Goal: Task Accomplishment & Management: Manage account settings

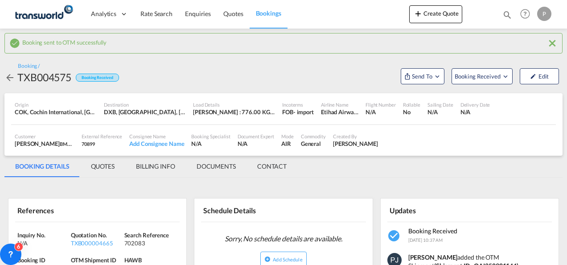
click at [439, 17] on button "Create Quote" at bounding box center [436, 14] width 53 height 18
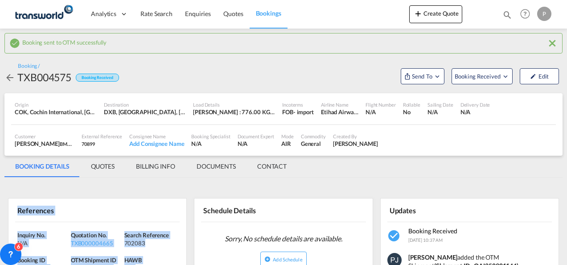
scroll to position [89, 0]
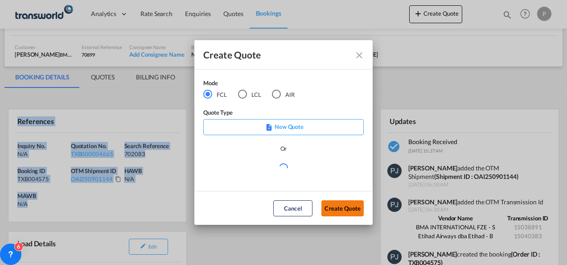
click at [345, 211] on button "Create Quote" at bounding box center [343, 208] width 42 height 16
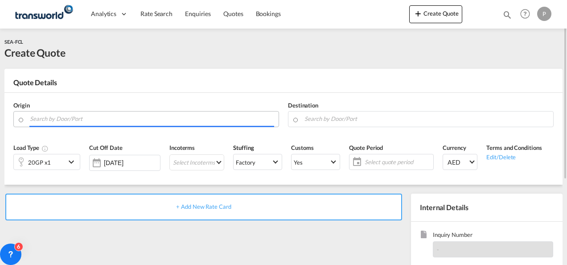
click at [63, 119] on input "Search by Door/Port" at bounding box center [152, 119] width 244 height 16
paste input "XINGANG"
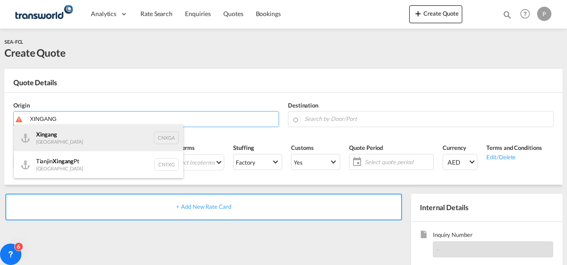
click at [96, 139] on div "Xingang [GEOGRAPHIC_DATA] CNXGA" at bounding box center [99, 137] width 170 height 27
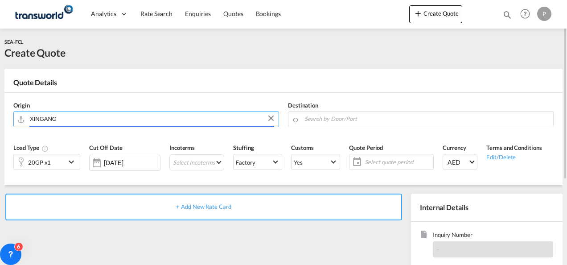
type input "Xingang, CNXGA"
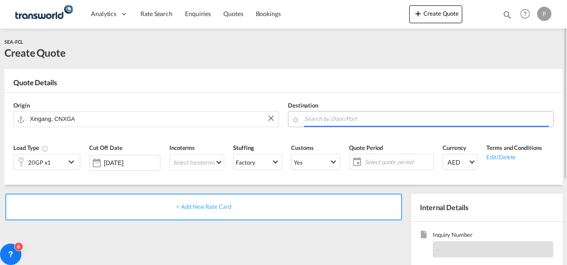
click at [318, 120] on input "Search by Door/Port" at bounding box center [427, 119] width 244 height 16
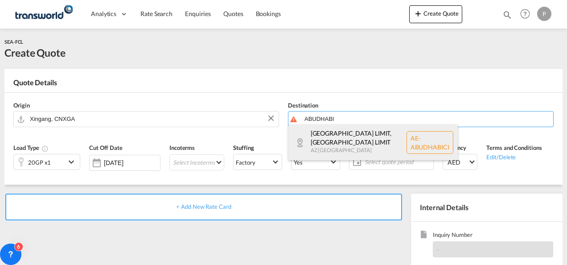
click at [343, 134] on div "[GEOGRAPHIC_DATA] LIMIT , [GEOGRAPHIC_DATA] LIMIT AZ [GEOGRAPHIC_DATA] AE-[GEOG…" at bounding box center [374, 142] width 170 height 36
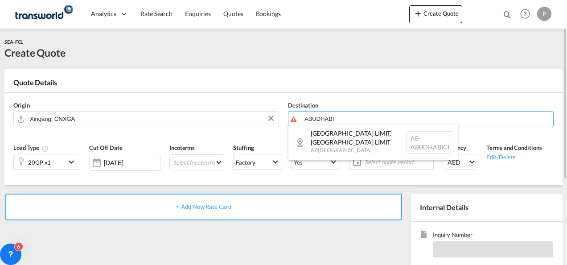
type input "AE-[GEOGRAPHIC_DATA], [GEOGRAPHIC_DATA] LIMIT, [GEOGRAPHIC_DATA]"
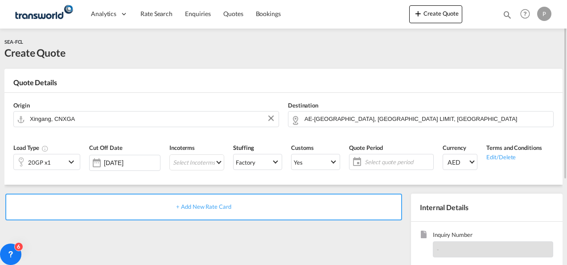
click at [71, 163] on md-icon "icon-chevron-down" at bounding box center [72, 162] width 13 height 11
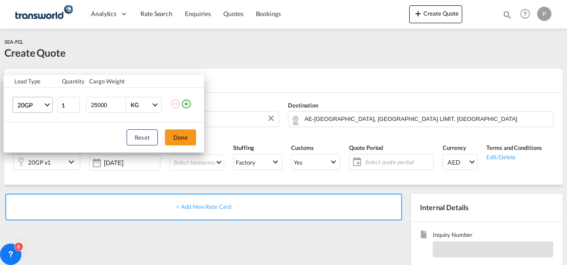
click at [47, 105] on span "Choose: \a20GP" at bounding box center [47, 104] width 5 height 5
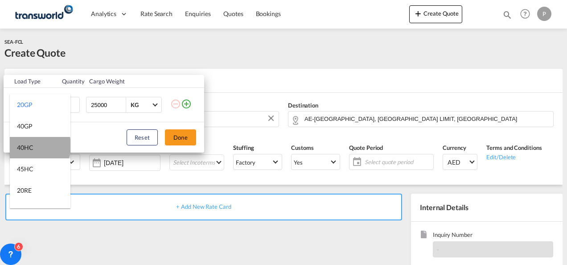
click at [39, 146] on md-option "40HC" at bounding box center [40, 147] width 61 height 21
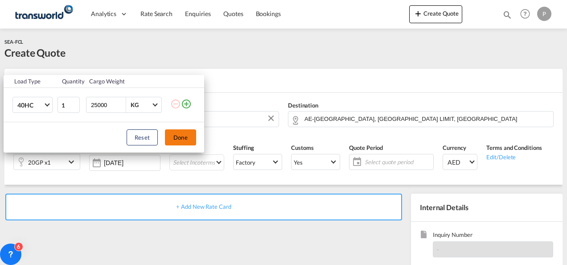
click at [182, 133] on button "Done" at bounding box center [180, 137] width 31 height 16
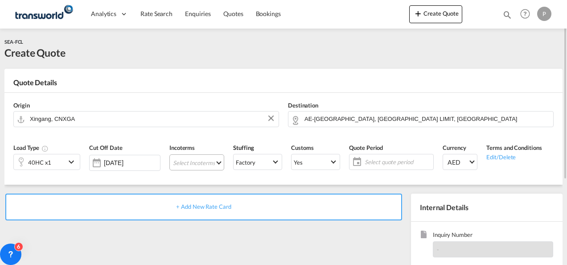
click at [198, 161] on md-select "Select Incoterms CIF - export Cost,Insurance and Freight DAP - export Delivered…" at bounding box center [197, 162] width 55 height 16
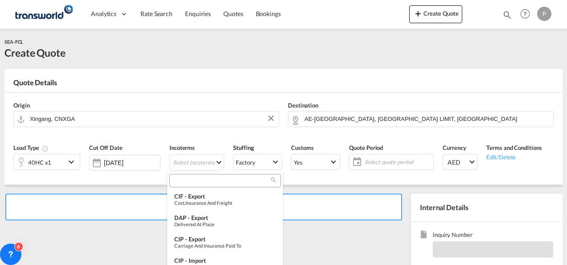
click at [192, 181] on input "search" at bounding box center [221, 181] width 99 height 8
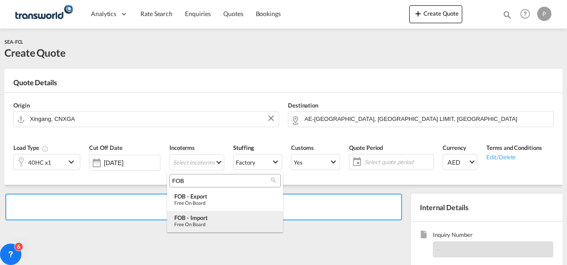
type input "FOB"
click at [207, 216] on div "FOB - import" at bounding box center [225, 217] width 102 height 7
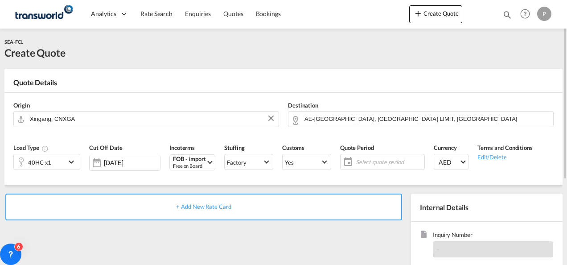
click at [387, 161] on span "Select quote period" at bounding box center [389, 162] width 66 height 8
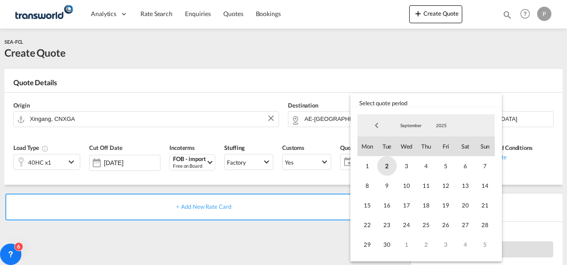
click at [390, 165] on span "2" at bounding box center [387, 166] width 20 height 20
click at [392, 244] on span "30" at bounding box center [387, 245] width 20 height 20
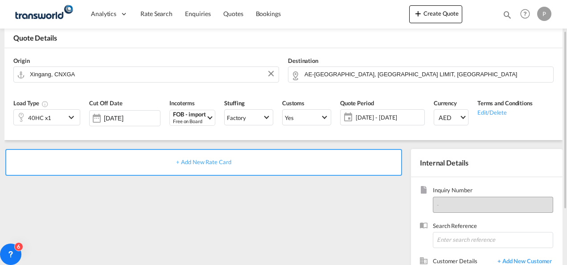
scroll to position [126, 0]
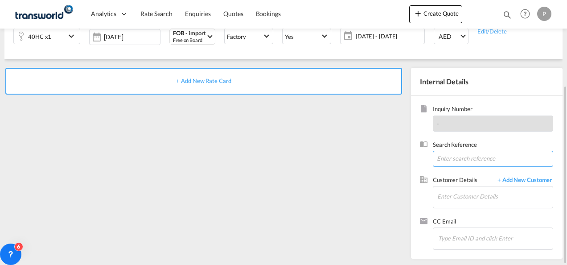
click at [457, 157] on input at bounding box center [493, 159] width 120 height 16
paste input "6423495030"
type input "6423495030"
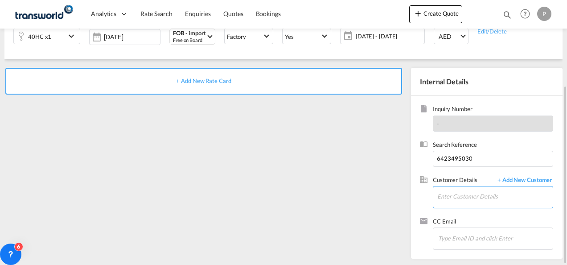
click at [455, 196] on input "Enter Customer Details" at bounding box center [496, 196] width 116 height 20
drag, startPoint x: 451, startPoint y: 192, endPoint x: 443, endPoint y: 193, distance: 7.2
click at [451, 192] on input "Enter Customer Details" at bounding box center [496, 196] width 116 height 20
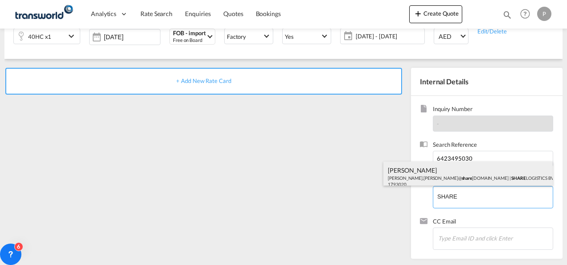
click at [440, 177] on div "[PERSON_NAME] [PERSON_NAME].[PERSON_NAME]@ share [DOMAIN_NAME] | SHARE LOGISTIC…" at bounding box center [469, 176] width 170 height 30
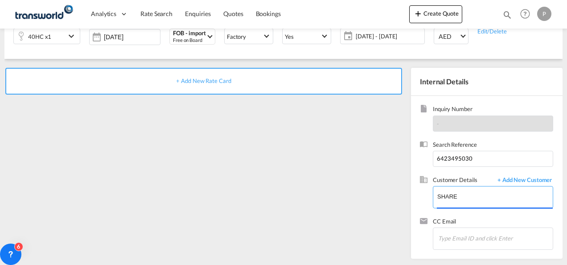
type input "SHARE LOGISTICS BV, [PERSON_NAME], [PERSON_NAME][EMAIL_ADDRESS][PERSON_NAME][DO…"
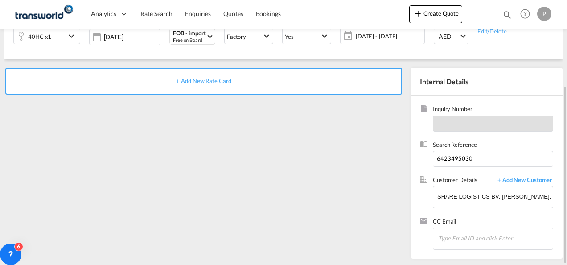
click at [188, 80] on span "+ Add New Rate Card" at bounding box center [203, 80] width 55 height 7
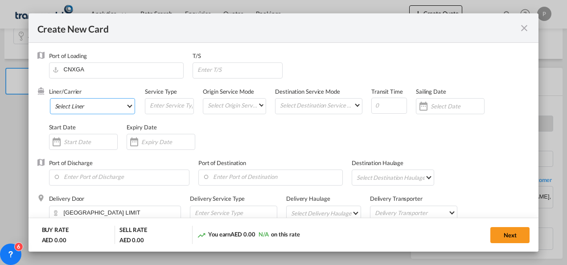
click at [99, 105] on md-select "Select Liner 2HM LOGISTICS D.O.O 2HM LOGISTICS D.O.O. / TDWC-CAPODISTRI 2HM LOG…" at bounding box center [93, 106] width 86 height 16
type input "Basic Ocean Freight"
select select "per equipment"
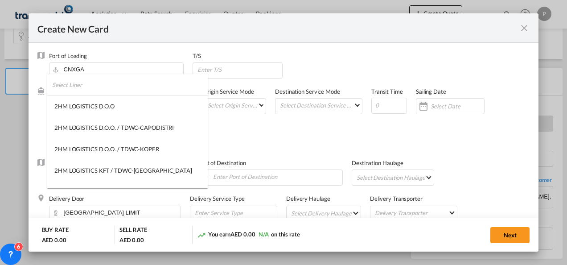
click at [96, 84] on input "search" at bounding box center [130, 84] width 156 height 21
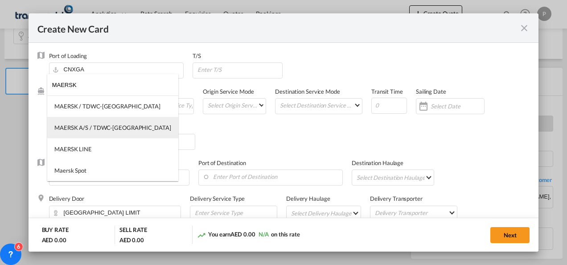
type input "MAERSK"
click at [110, 125] on div "MAERSK A/S / TDWC-[GEOGRAPHIC_DATA]" at bounding box center [112, 128] width 117 height 8
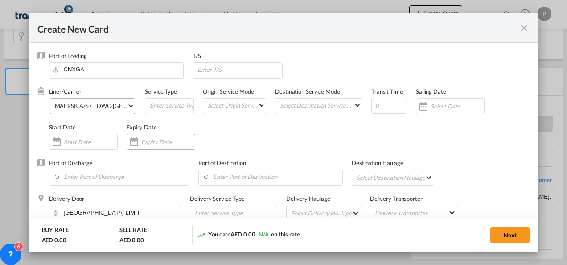
click at [152, 136] on div "Create New Card ..." at bounding box center [161, 142] width 69 height 16
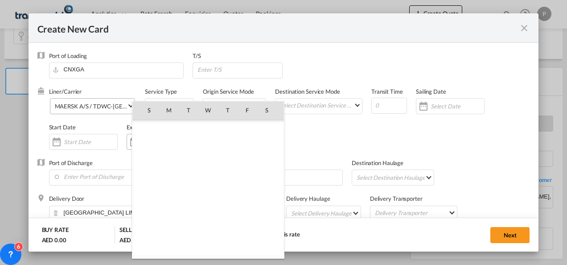
scroll to position [206638, 0]
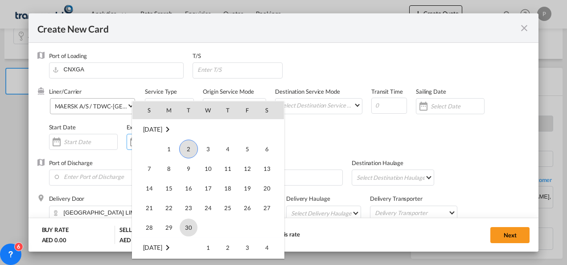
click at [190, 229] on span "30" at bounding box center [189, 228] width 18 height 18
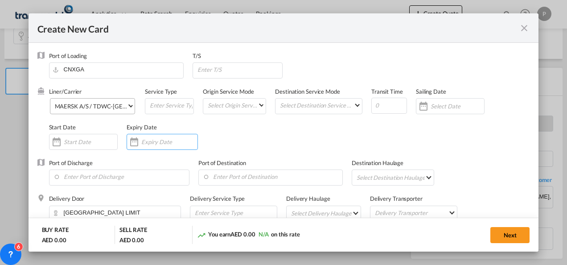
type input "[DATE]"
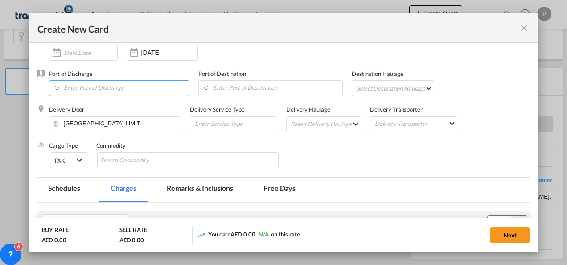
click at [113, 84] on input "Enter Port of Discharge" at bounding box center [122, 87] width 136 height 13
paste input "6423495030"
drag, startPoint x: 108, startPoint y: 87, endPoint x: 0, endPoint y: 87, distance: 108.0
click at [0, 87] on html "Analytics Dashboard Rate Search Enquiries Quotes Bookings Analytics" at bounding box center [283, 132] width 567 height 265
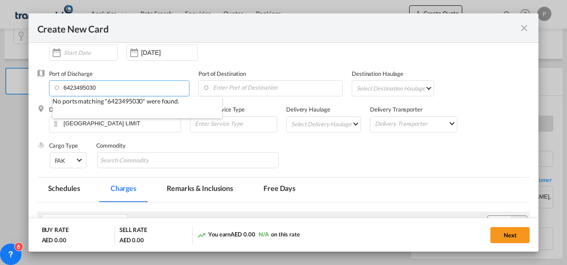
paste input "XINGANG"
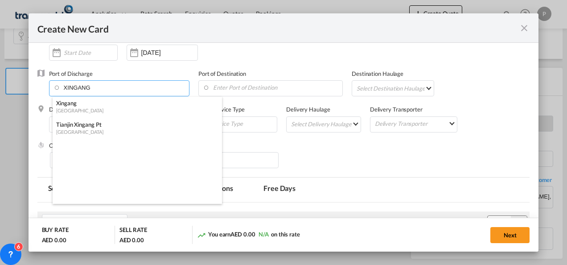
click at [75, 107] on div "Xingang" at bounding box center [134, 103] width 157 height 8
type input "Xingang, CNXGA"
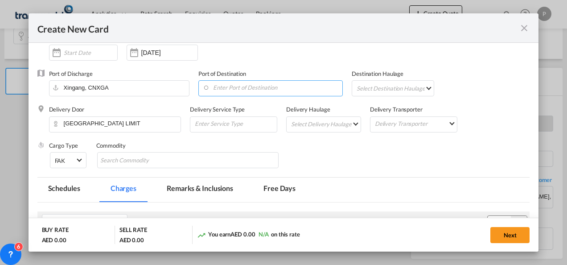
click at [222, 87] on input "Enter Port of Destination" at bounding box center [273, 87] width 140 height 13
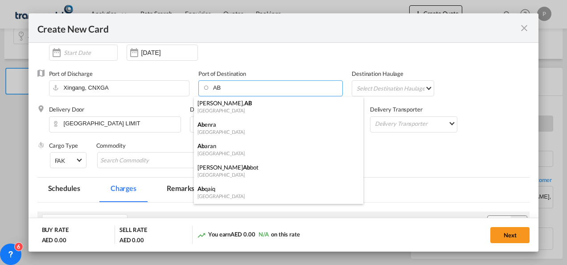
type input "A"
click at [227, 106] on div "[PERSON_NAME]/ [GEOGRAPHIC_DATA]" at bounding box center [276, 103] width 157 height 8
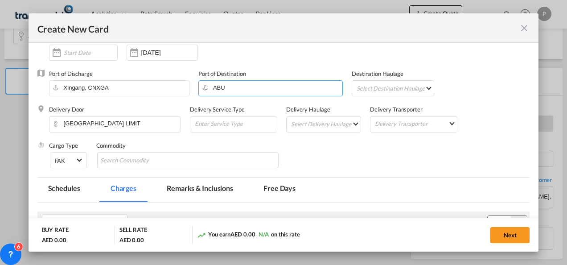
type input "[PERSON_NAME]/[GEOGRAPHIC_DATA], AEKHL"
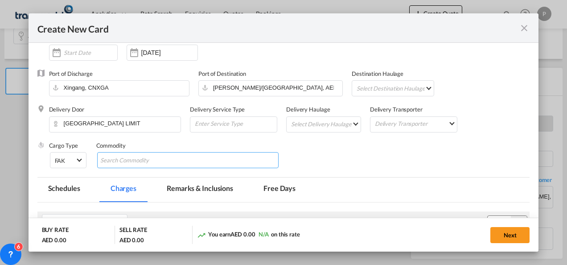
click at [153, 161] on input "Chips input." at bounding box center [141, 160] width 82 height 14
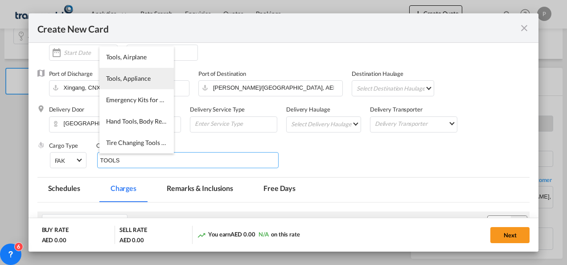
type input "TOOLS"
click at [137, 78] on span "Tools, Appliance" at bounding box center [128, 78] width 45 height 8
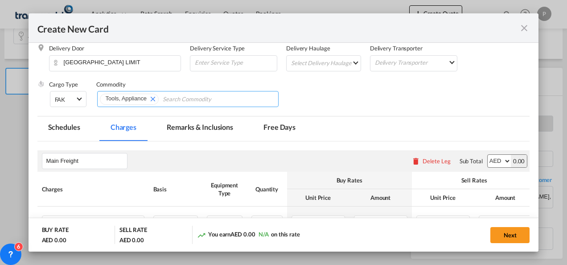
scroll to position [223, 0]
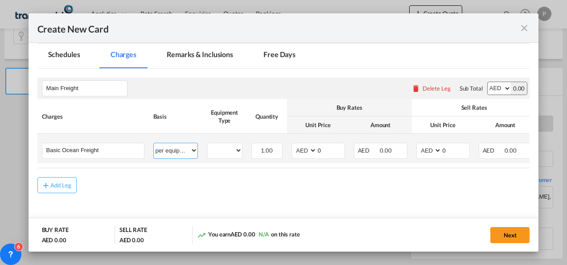
click at [194, 153] on select "per equipment per container per B/L per shipping bill per shipment % on freight…" at bounding box center [176, 150] width 44 height 14
select select "per shipment"
click at [154, 143] on select "per equipment per container per B/L per shipping bill per shipment % on freight…" at bounding box center [176, 150] width 44 height 14
drag, startPoint x: 451, startPoint y: 147, endPoint x: 435, endPoint y: 147, distance: 15.2
click at [435, 147] on md-input-container "AED AFN ALL AMD ANG AOA ARS AUD AWG AZN BAM BBD BDT BGN BHD BIF BMD BND [PERSON…" at bounding box center [444, 151] width 54 height 16
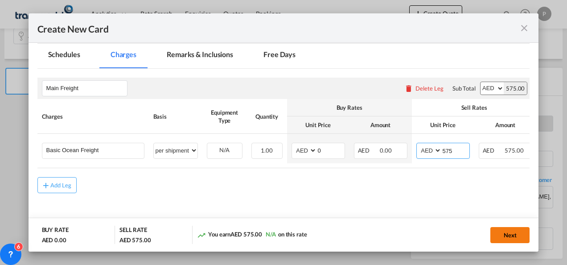
type input "575"
click at [507, 231] on button "Next" at bounding box center [510, 235] width 39 height 16
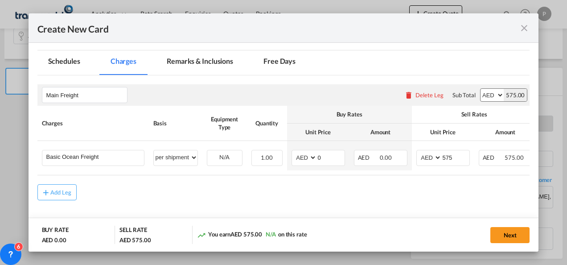
scroll to position [0, 0]
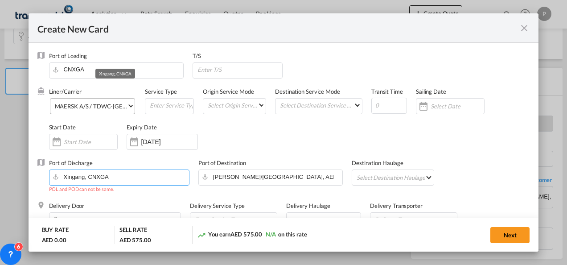
click at [131, 178] on input "Xingang, CNXGA" at bounding box center [122, 176] width 136 height 13
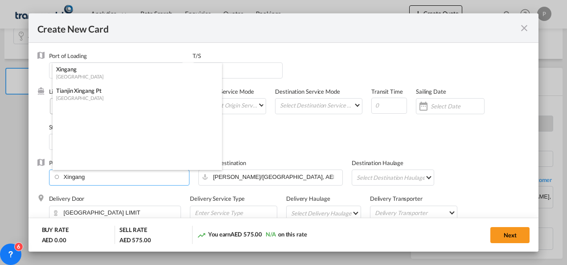
click at [81, 92] on div "Tianjin Xingang Pt" at bounding box center [134, 91] width 157 height 8
type input "Tianjin Xingang Pt, CNTXG"
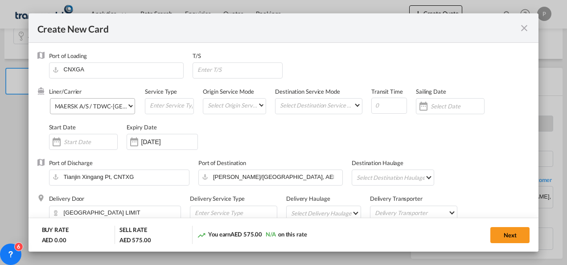
click at [511, 231] on button "Next" at bounding box center [510, 235] width 39 height 16
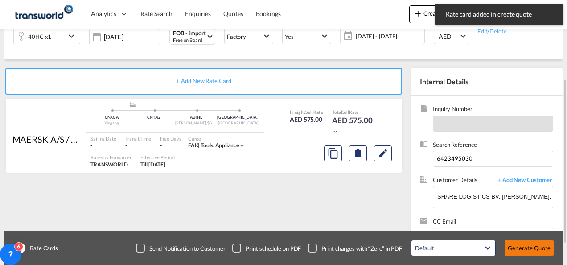
click at [539, 248] on button "Generate Quote" at bounding box center [529, 248] width 49 height 16
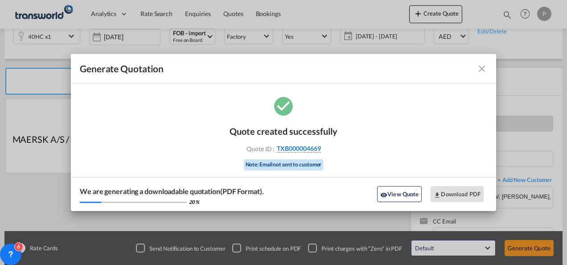
click at [306, 147] on span "TXB000004669" at bounding box center [299, 149] width 44 height 8
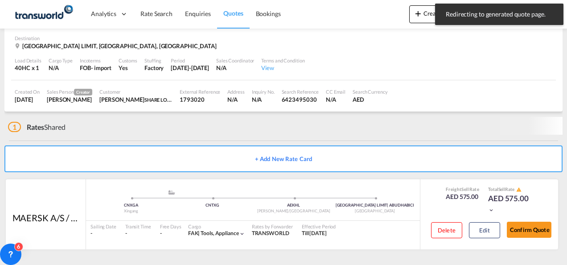
scroll to position [60, 0]
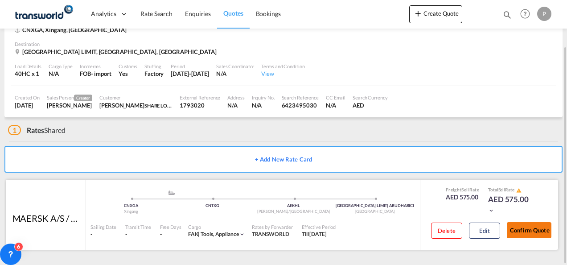
click at [532, 229] on button "Confirm Quote" at bounding box center [529, 230] width 45 height 16
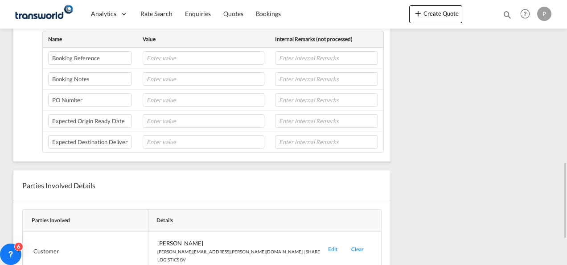
scroll to position [612, 0]
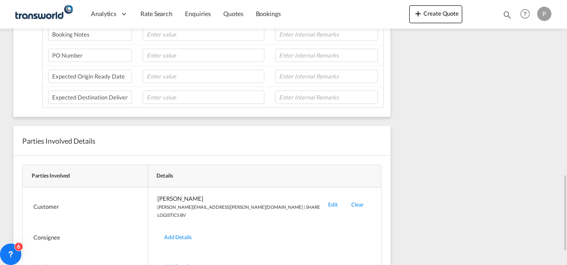
click at [322, 200] on div "Edit" at bounding box center [333, 206] width 23 height 25
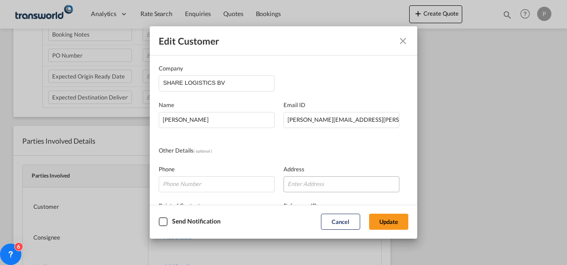
scroll to position [105, 0]
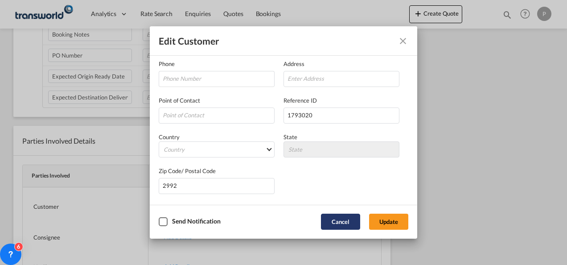
click at [331, 221] on button "Cancel" at bounding box center [340, 222] width 39 height 16
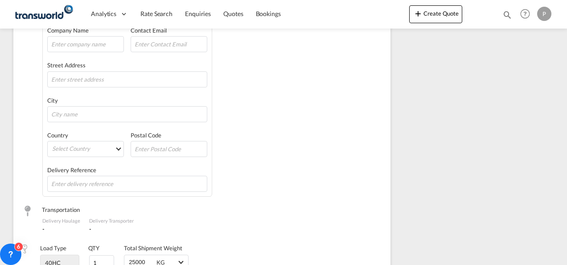
scroll to position [0, 0]
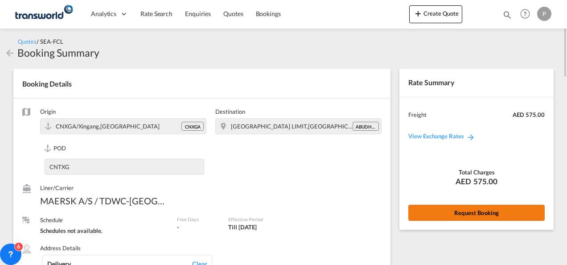
click at [480, 213] on button "Request Booking" at bounding box center [477, 213] width 137 height 16
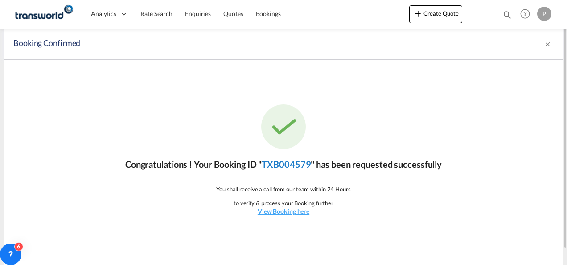
click at [288, 165] on link "TXB004579" at bounding box center [286, 164] width 49 height 11
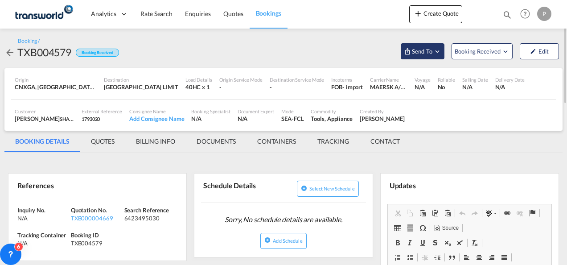
click at [439, 51] on md-icon "Open demo menu" at bounding box center [438, 51] width 8 height 8
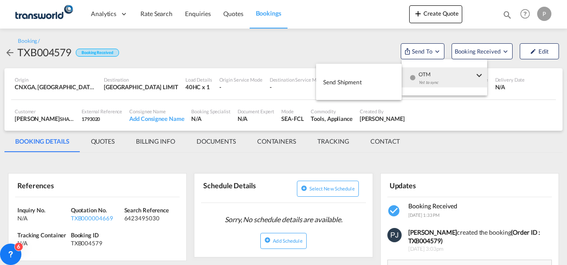
click at [348, 81] on span "Send Shipment" at bounding box center [342, 82] width 39 height 14
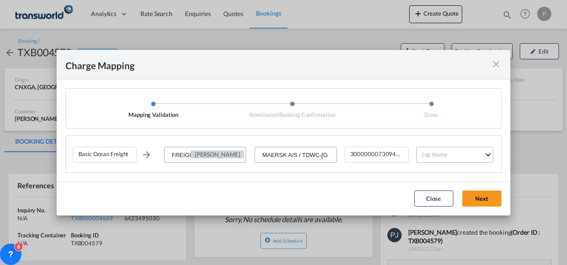
click at [450, 155] on md-select "Leg Name HANDLING ORIGIN VESSEL HANDLING DESTINATION OTHERS TL PICK UP CUSTOMS …" at bounding box center [455, 155] width 77 height 16
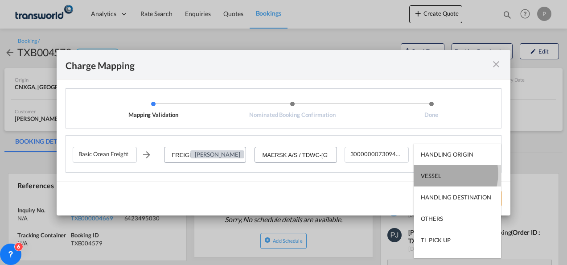
click at [442, 173] on md-option "VESSEL" at bounding box center [457, 175] width 87 height 21
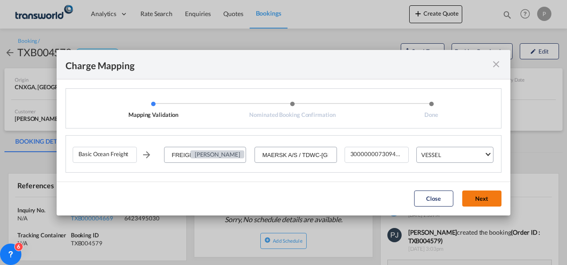
click at [486, 199] on button "Next" at bounding box center [482, 198] width 39 height 16
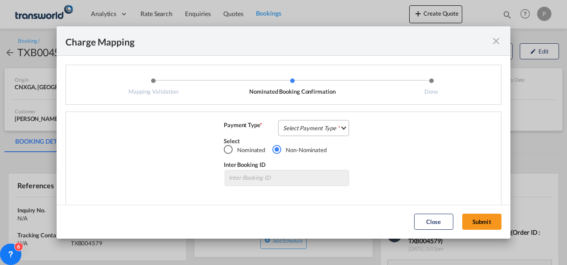
click at [303, 128] on md-select "Select Payment Type COLLECT PREPAID" at bounding box center [313, 128] width 71 height 16
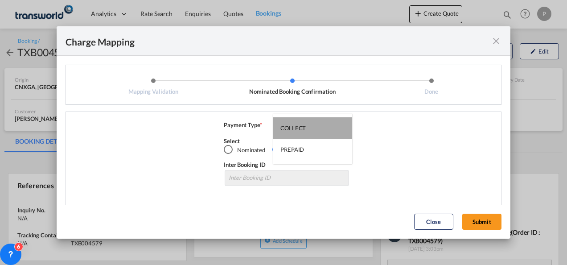
click at [306, 127] on md-option "COLLECT" at bounding box center [312, 127] width 79 height 21
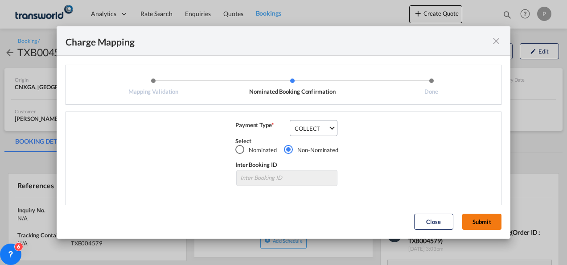
click at [484, 221] on button "Submit" at bounding box center [482, 222] width 39 height 16
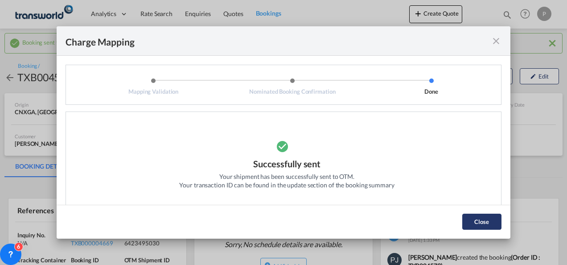
click at [481, 226] on button "Close" at bounding box center [482, 222] width 39 height 16
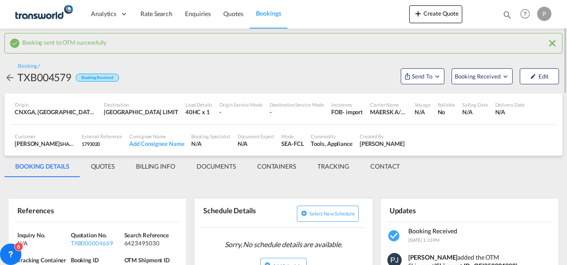
scroll to position [134, 0]
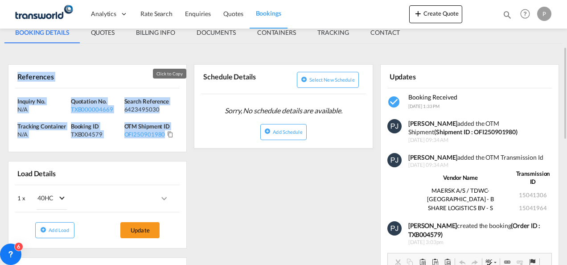
drag, startPoint x: 17, startPoint y: 74, endPoint x: 170, endPoint y: 136, distance: 164.9
click at [170, 136] on div "References Inquiry No. N/A Quotation No. TXB000004669 Search Reference 64234950…" at bounding box center [97, 108] width 179 height 88
copy div "References Inquiry No. N/A Quotation No. TXB000004669 Search Reference 64234950…"
